Goal: Find contact information: Find contact information

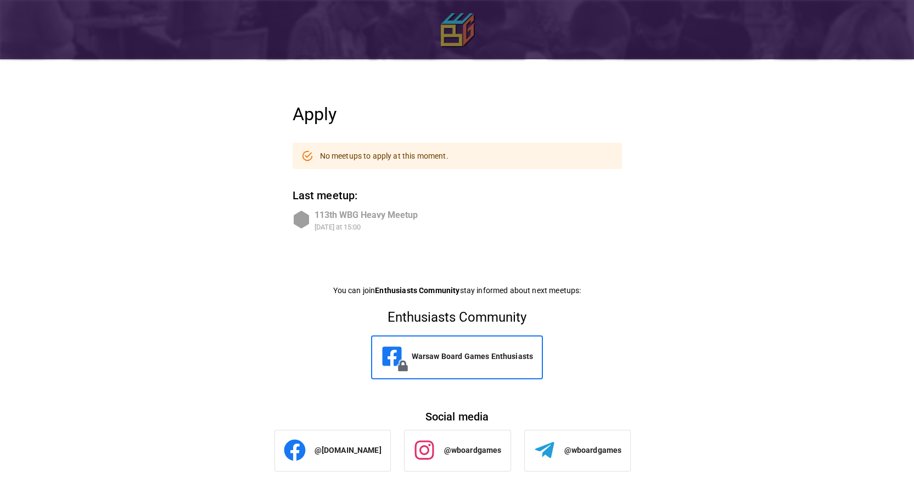
click at [449, 30] on img at bounding box center [457, 29] width 33 height 33
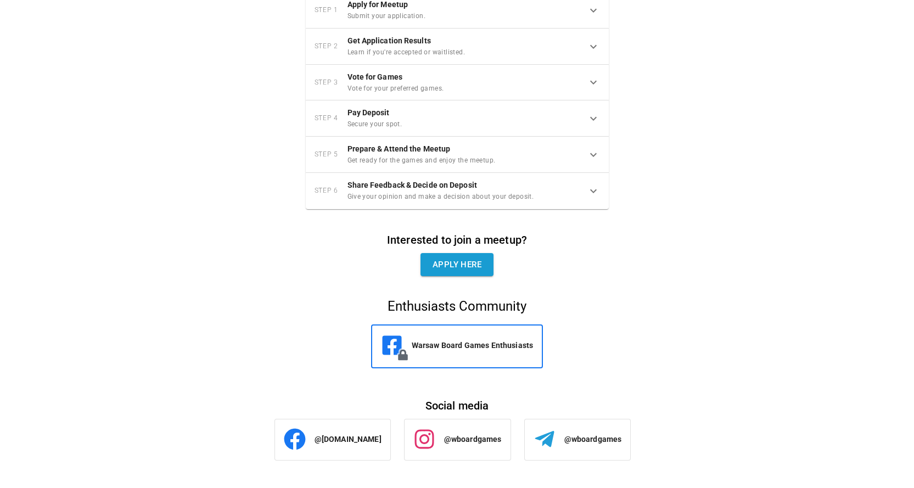
scroll to position [776, 0]
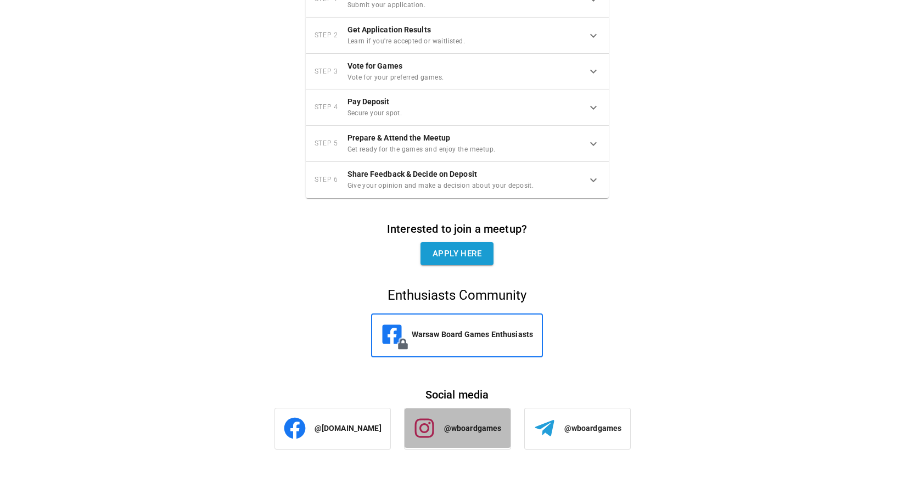
click at [464, 428] on p "@wboardgames" at bounding box center [473, 428] width 58 height 11
